Goal: Information Seeking & Learning: Learn about a topic

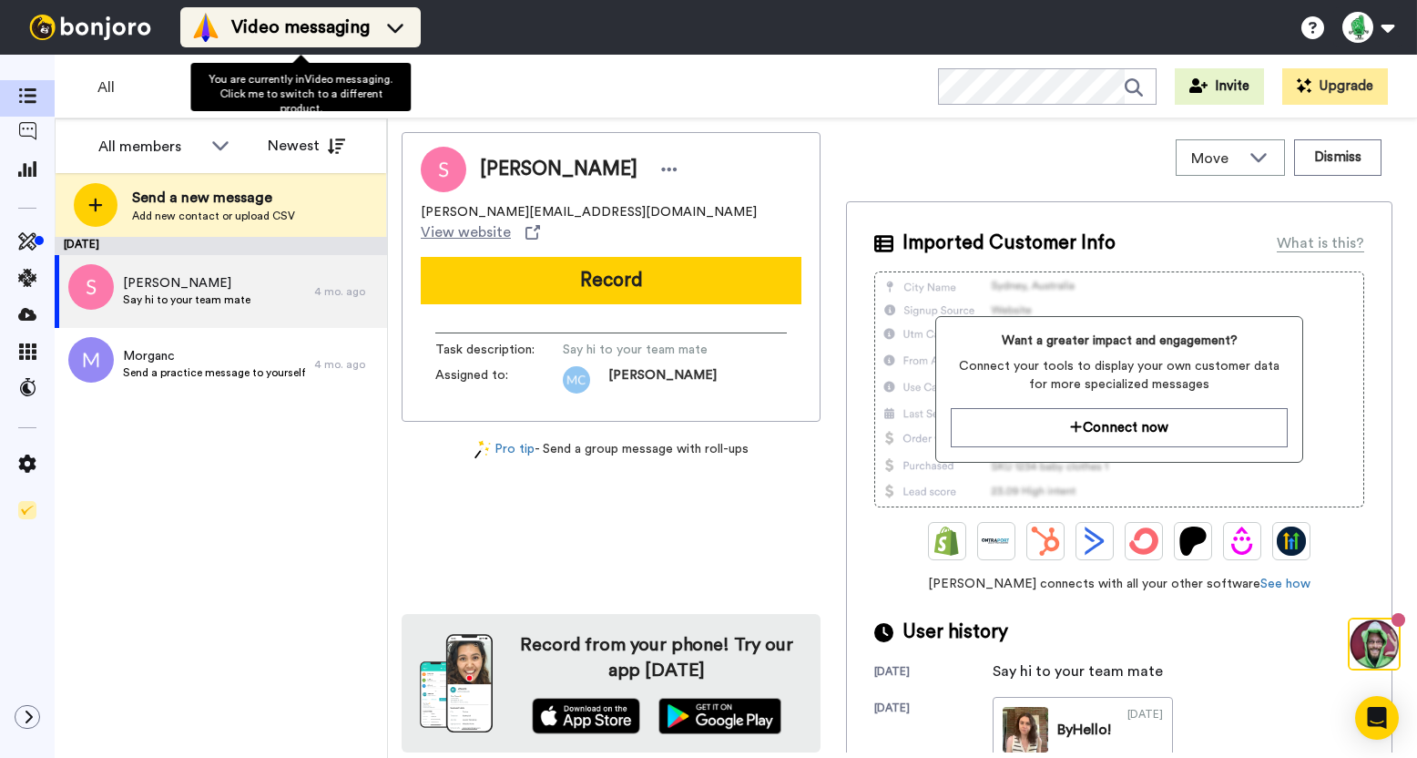
click at [368, 21] on span "Video messaging" at bounding box center [300, 28] width 138 height 26
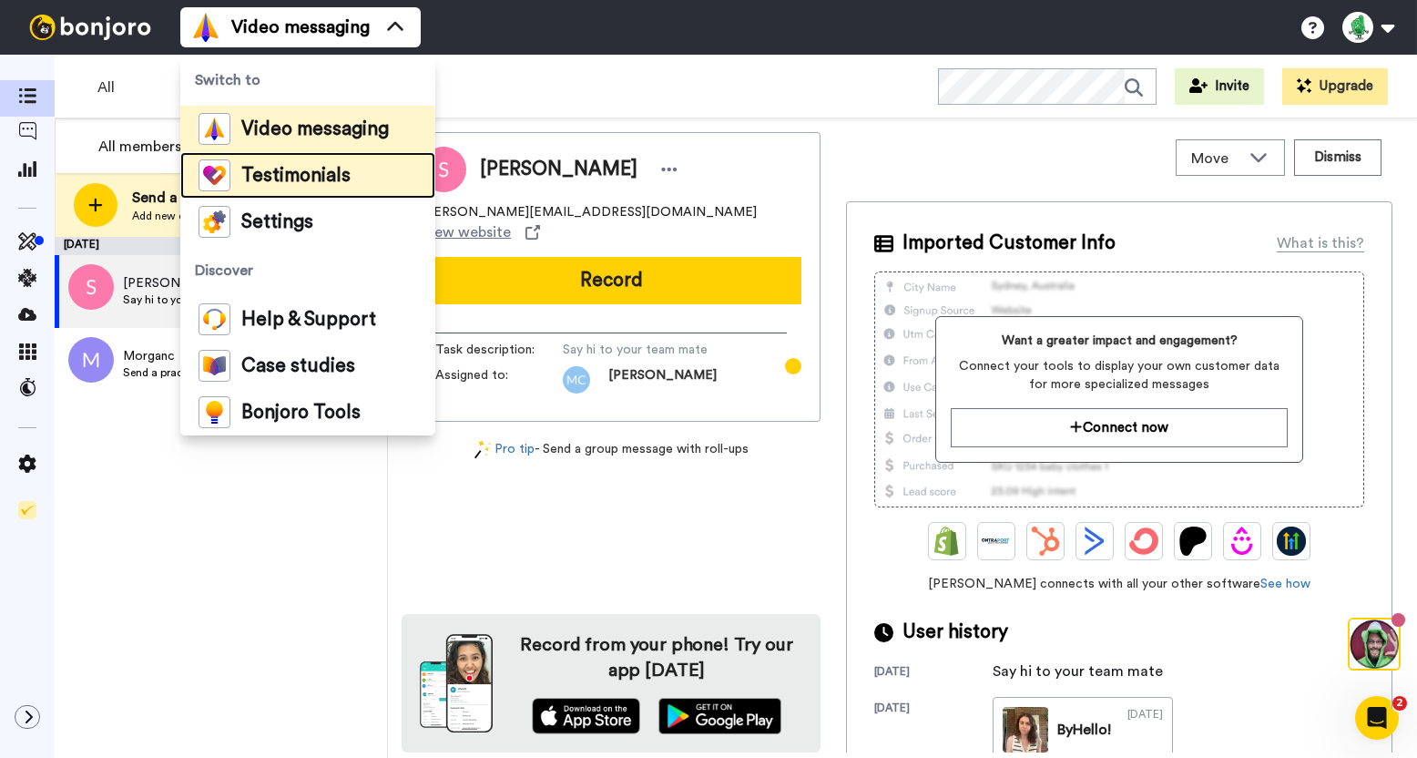
click at [274, 169] on span "Testimonials" at bounding box center [295, 176] width 109 height 18
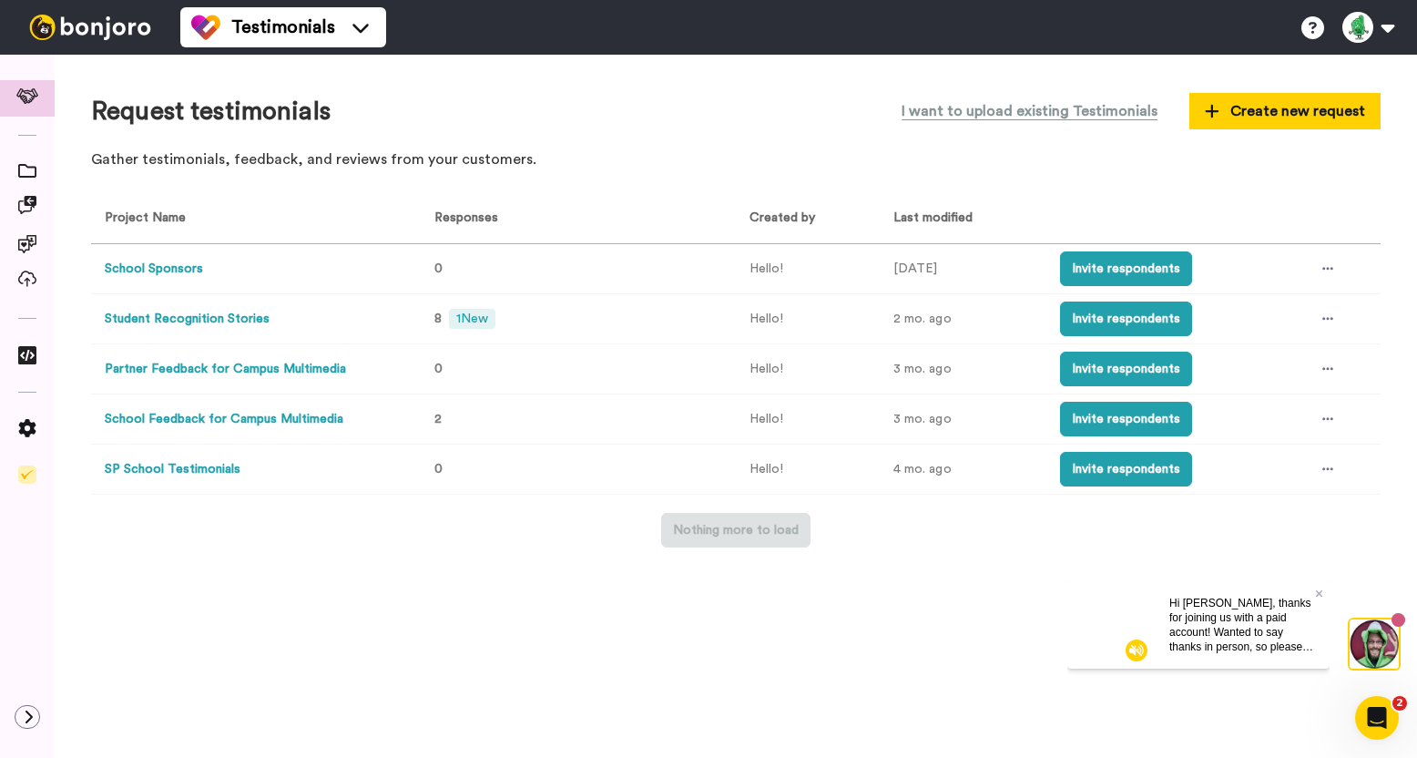
click at [659, 195] on th "Responses" at bounding box center [575, 219] width 322 height 50
